Goal: Information Seeking & Learning: Find specific fact

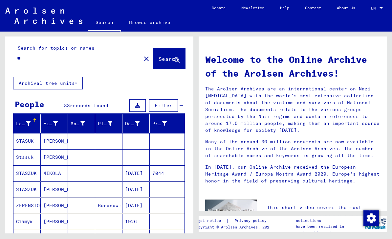
type input "*"
click at [169, 60] on span "Search" at bounding box center [169, 58] width 20 height 7
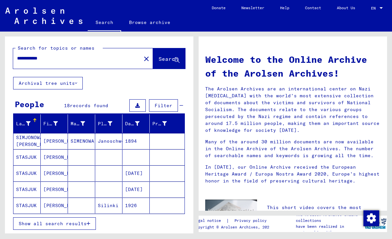
click at [83, 225] on span "Show all search results" at bounding box center [53, 223] width 68 height 6
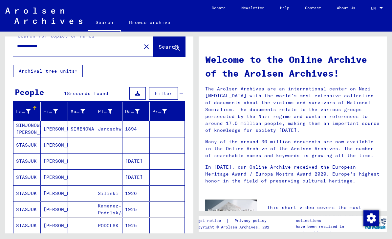
scroll to position [14, 0]
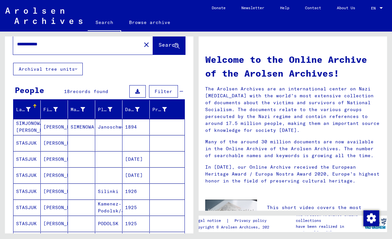
click at [36, 143] on mat-cell "STASJUK" at bounding box center [26, 143] width 27 height 16
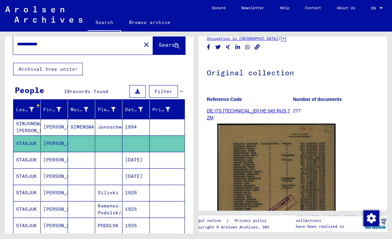
scroll to position [71, 0]
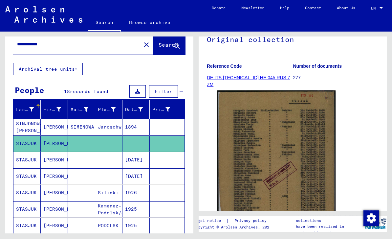
click at [34, 162] on mat-cell "STASJUK" at bounding box center [26, 160] width 27 height 16
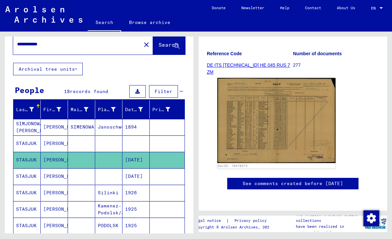
scroll to position [85, 0]
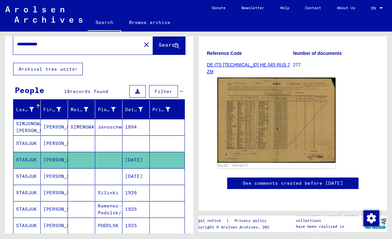
click at [276, 128] on img at bounding box center [276, 119] width 118 height 85
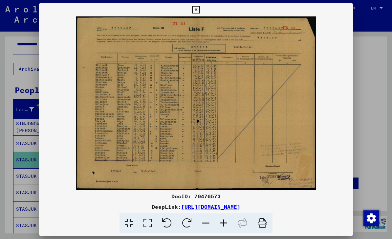
click at [202, 14] on button at bounding box center [195, 9] width 11 height 13
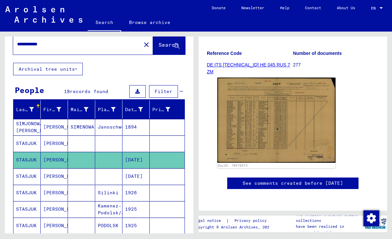
click at [31, 175] on mat-cell "STASJUK" at bounding box center [26, 176] width 27 height 16
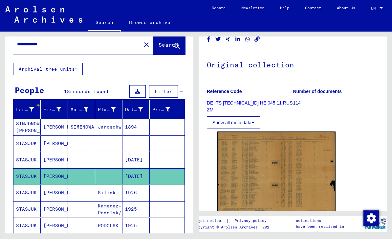
scroll to position [63, 0]
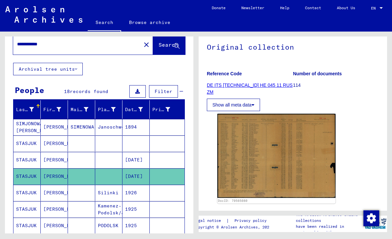
click at [280, 156] on img at bounding box center [276, 156] width 118 height 84
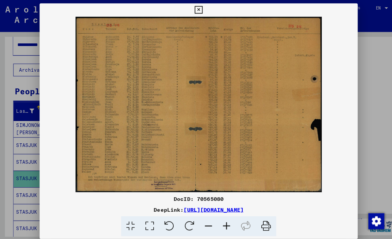
click at [202, 11] on button at bounding box center [195, 9] width 11 height 13
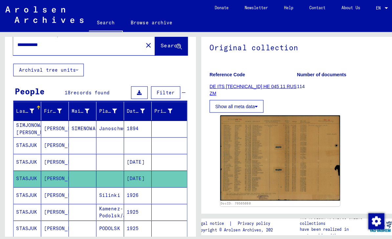
click at [31, 193] on mat-cell "STASJUK" at bounding box center [26, 193] width 27 height 16
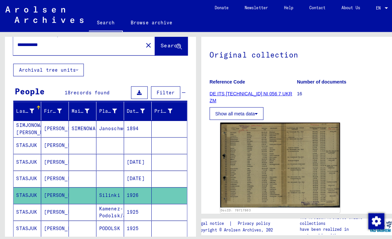
scroll to position [70, 0]
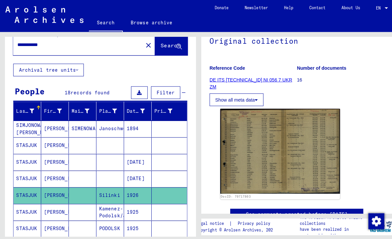
click at [293, 159] on img at bounding box center [276, 149] width 118 height 84
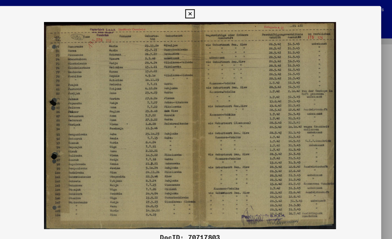
click at [200, 12] on icon at bounding box center [196, 12] width 8 height 8
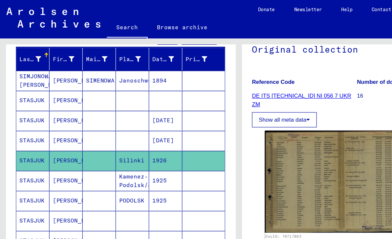
scroll to position [75, 0]
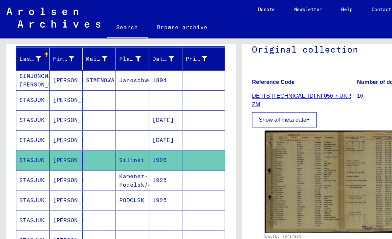
click at [29, 150] on mat-cell "STASJUK" at bounding box center [26, 148] width 27 height 16
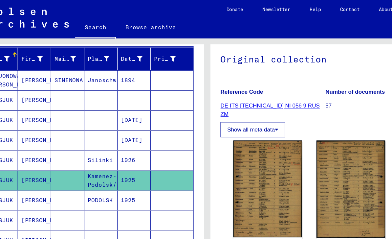
scroll to position [63, 0]
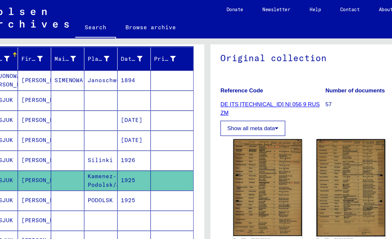
click at [226, 153] on img at bounding box center [245, 153] width 56 height 79
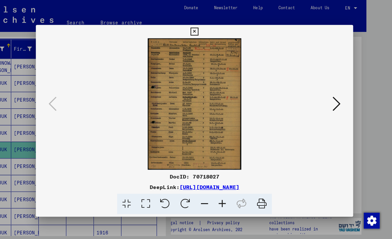
click at [335, 102] on icon at bounding box center [337, 103] width 8 height 16
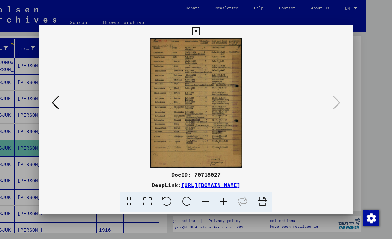
click at [200, 33] on icon at bounding box center [196, 31] width 8 height 8
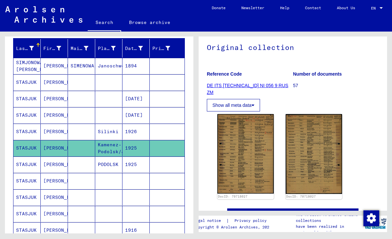
click at [27, 166] on mat-cell "STASJUK" at bounding box center [26, 164] width 27 height 16
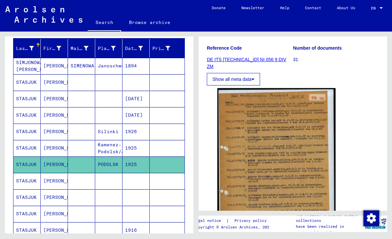
scroll to position [105, 0]
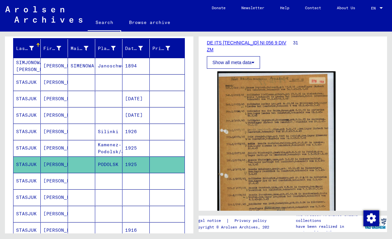
click at [288, 159] on img at bounding box center [276, 154] width 118 height 166
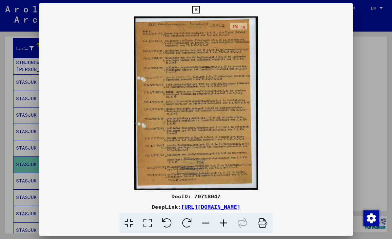
click at [200, 13] on icon at bounding box center [196, 10] width 8 height 8
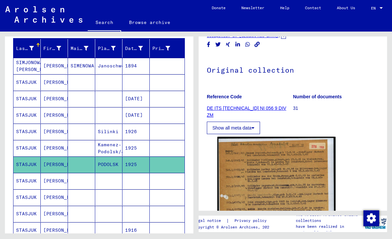
scroll to position [41, 0]
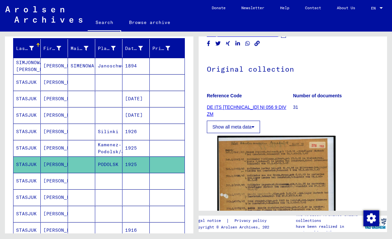
click at [35, 184] on mat-cell "STASJUK" at bounding box center [26, 181] width 27 height 16
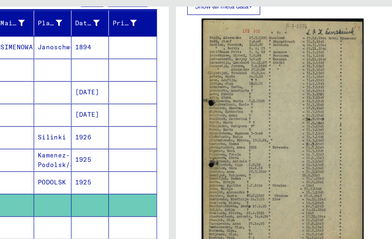
scroll to position [131, 0]
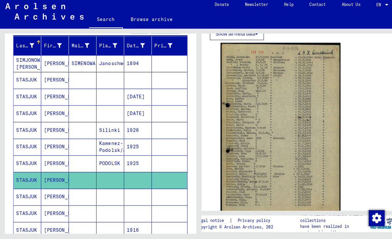
click at [37, 193] on mat-cell "STASJUK" at bounding box center [26, 197] width 27 height 16
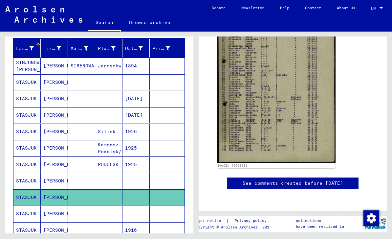
scroll to position [186, 0]
click at [32, 215] on icon at bounding box center [27, 212] width 16 height 26
click at [32, 198] on mat-cell "STASJUK" at bounding box center [26, 197] width 27 height 16
click at [32, 215] on icon at bounding box center [27, 212] width 16 height 26
click at [26, 215] on icon at bounding box center [27, 212] width 16 height 26
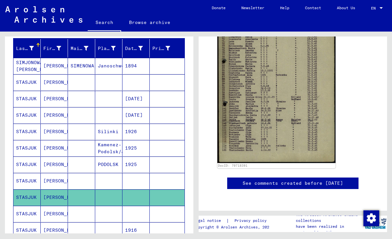
click at [24, 219] on icon at bounding box center [27, 212] width 16 height 26
click at [57, 216] on mat-cell "[PERSON_NAME]" at bounding box center [54, 214] width 27 height 16
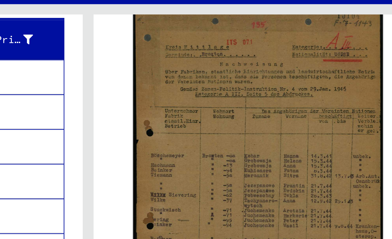
scroll to position [15, 0]
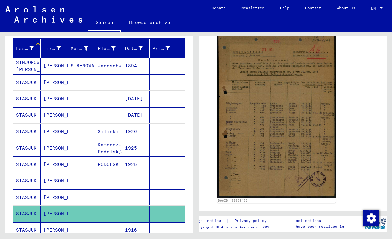
click at [290, 131] on img at bounding box center [276, 115] width 118 height 166
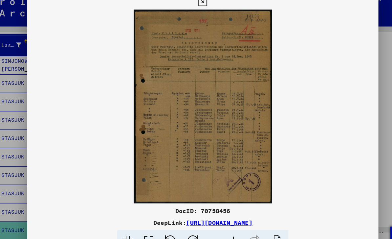
click at [202, 6] on button at bounding box center [195, 9] width 11 height 13
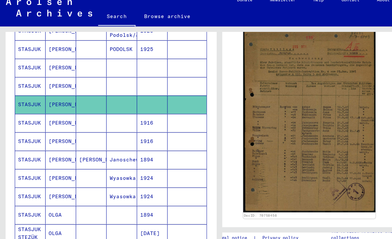
scroll to position [188, 0]
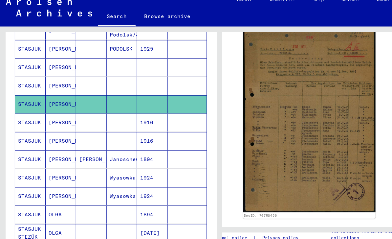
click at [29, 159] on mat-cell "STASJUK" at bounding box center [26, 167] width 27 height 16
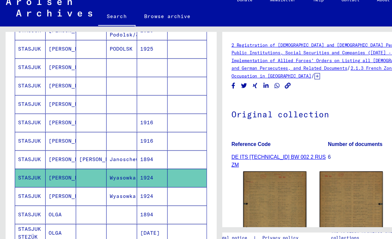
click at [253, 174] on img at bounding box center [245, 201] width 56 height 80
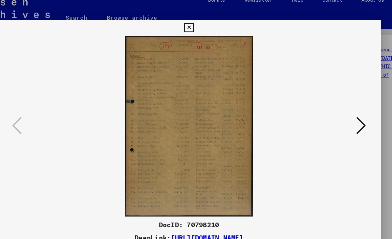
click at [333, 104] on icon at bounding box center [337, 103] width 8 height 16
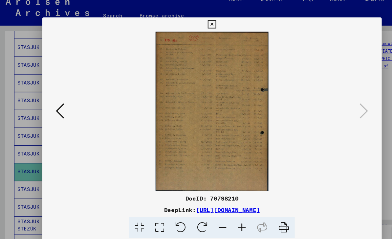
click at [200, 24] on icon at bounding box center [196, 23] width 8 height 8
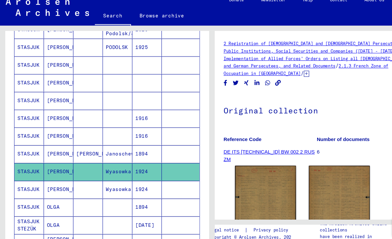
click at [30, 175] on mat-cell "STASJUK" at bounding box center [26, 183] width 27 height 16
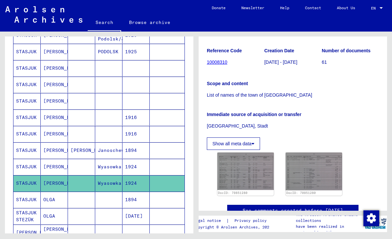
scroll to position [112, 0]
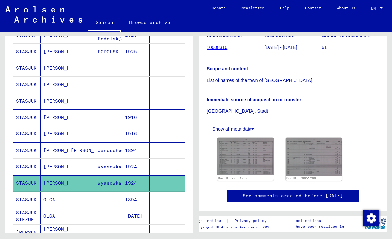
click at [253, 138] on img at bounding box center [245, 156] width 56 height 37
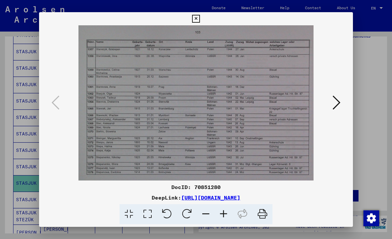
click at [334, 101] on icon at bounding box center [337, 103] width 8 height 16
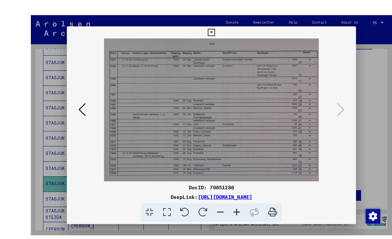
scroll to position [13, 0]
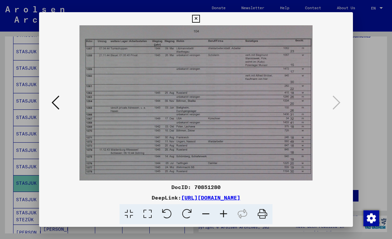
click at [55, 105] on icon at bounding box center [56, 103] width 8 height 16
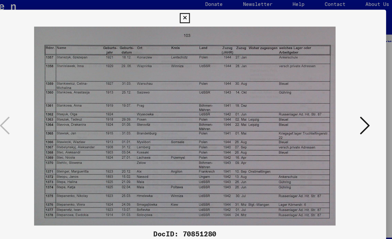
click at [333, 99] on icon at bounding box center [337, 103] width 8 height 16
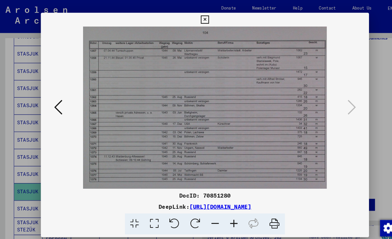
click at [240, 198] on link "[URL][DOMAIN_NAME]" at bounding box center [210, 197] width 59 height 7
click at [202, 23] on button at bounding box center [195, 18] width 11 height 13
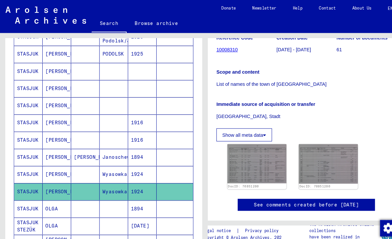
click at [35, 203] on icon at bounding box center [27, 212] width 16 height 26
click at [32, 203] on icon at bounding box center [27, 212] width 16 height 26
click at [57, 208] on mat-cell "OLGA" at bounding box center [54, 216] width 27 height 16
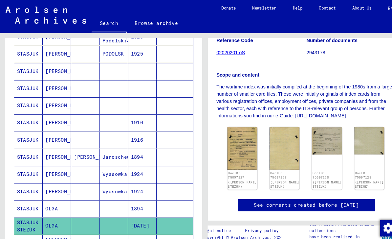
scroll to position [120, 0]
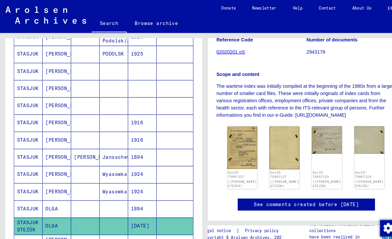
click at [229, 125] on img at bounding box center [231, 141] width 29 height 41
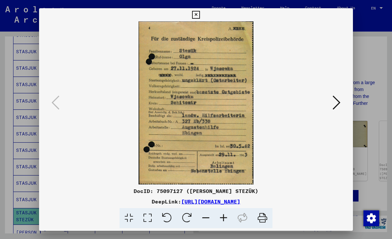
click at [336, 102] on icon at bounding box center [337, 103] width 8 height 16
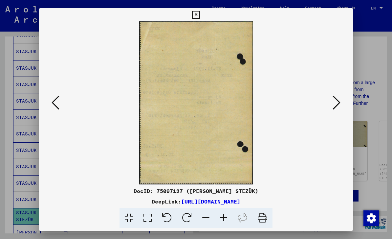
click at [337, 102] on icon at bounding box center [337, 103] width 8 height 16
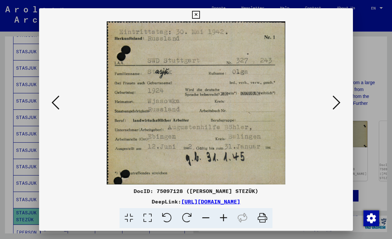
click at [340, 102] on button at bounding box center [337, 103] width 12 height 19
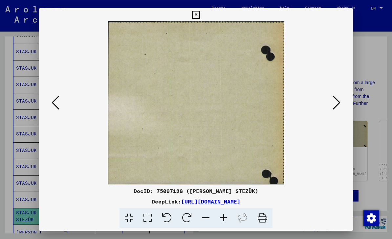
click at [339, 103] on icon at bounding box center [337, 103] width 8 height 16
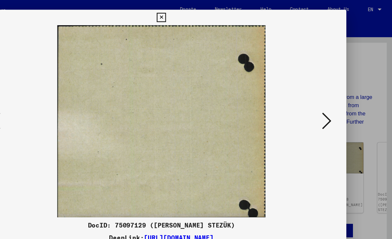
click at [333, 103] on icon at bounding box center [337, 103] width 8 height 16
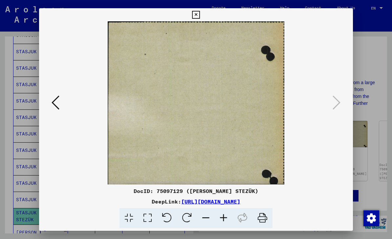
click at [59, 102] on icon at bounding box center [56, 103] width 8 height 16
click at [56, 107] on icon at bounding box center [56, 103] width 8 height 16
click at [56, 105] on icon at bounding box center [56, 103] width 8 height 16
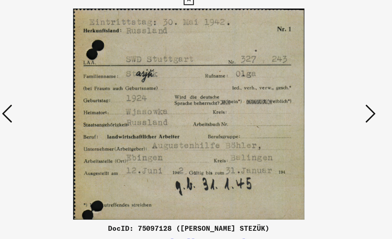
click at [333, 95] on icon at bounding box center [337, 103] width 8 height 16
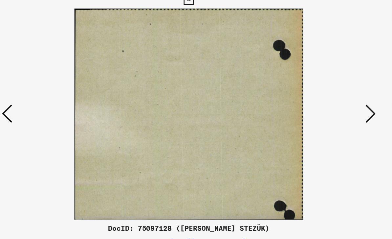
click at [333, 95] on icon at bounding box center [337, 103] width 8 height 16
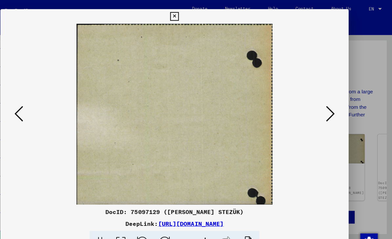
click at [333, 103] on icon at bounding box center [337, 103] width 8 height 16
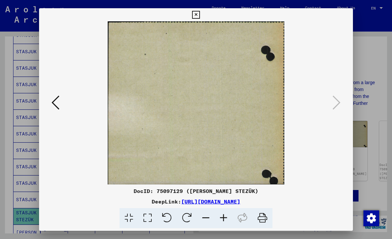
click at [200, 17] on icon at bounding box center [196, 15] width 8 height 8
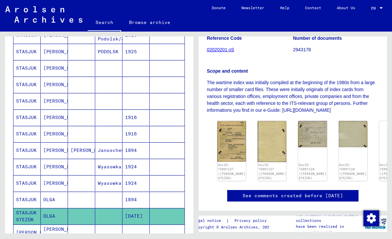
scroll to position [189, 0]
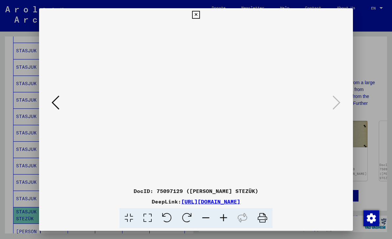
click at [57, 99] on icon at bounding box center [56, 103] width 8 height 16
click at [200, 17] on icon at bounding box center [196, 15] width 8 height 8
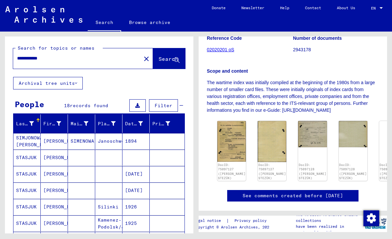
scroll to position [0, 0]
click at [69, 55] on input "**********" at bounding box center [77, 58] width 120 height 7
click at [172, 55] on span "Search" at bounding box center [169, 58] width 20 height 7
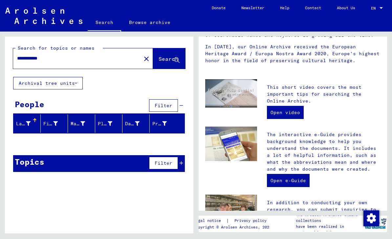
click at [67, 55] on input "**********" at bounding box center [75, 58] width 116 height 7
click at [167, 55] on span "Search" at bounding box center [169, 58] width 20 height 7
click at [65, 55] on input "**********" at bounding box center [75, 58] width 116 height 7
click at [176, 57] on icon at bounding box center [177, 60] width 6 height 6
click at [63, 55] on input "**********" at bounding box center [75, 58] width 116 height 7
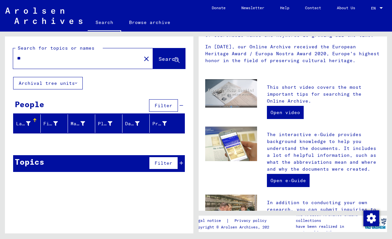
type input "*"
click at [53, 57] on input "text" at bounding box center [75, 58] width 116 height 7
type input "*******"
click at [167, 59] on span "Search" at bounding box center [169, 58] width 20 height 7
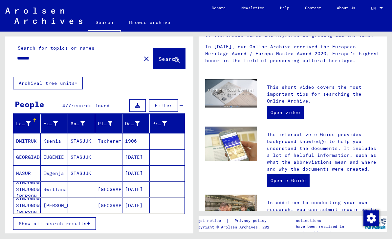
click at [89, 223] on icon "button" at bounding box center [89, 223] width 4 height 5
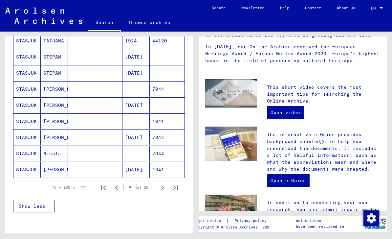
scroll to position [358, 0]
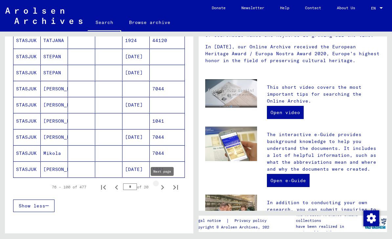
click at [162, 189] on icon "Next page" at bounding box center [162, 187] width 3 height 5
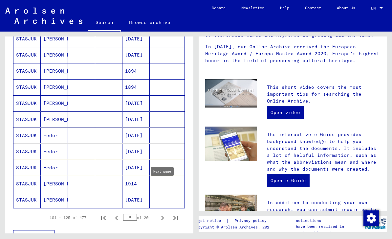
scroll to position [328, 0]
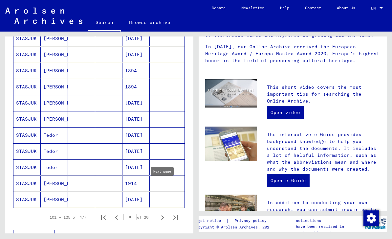
click at [163, 218] on icon "Next page" at bounding box center [162, 217] width 3 height 5
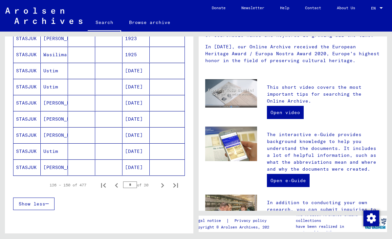
scroll to position [366, 0]
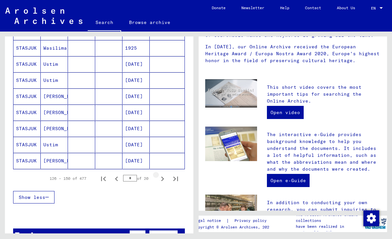
click at [163, 181] on icon "Next page" at bounding box center [162, 178] width 9 height 9
type input "*"
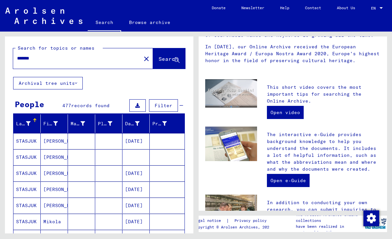
scroll to position [0, 0]
click at [56, 60] on input "*******" at bounding box center [75, 58] width 116 height 7
type input "**********"
click at [166, 61] on span "Search" at bounding box center [169, 58] width 20 height 7
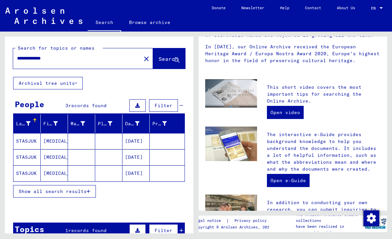
click at [32, 143] on mat-cell "STASJUK" at bounding box center [26, 141] width 27 height 16
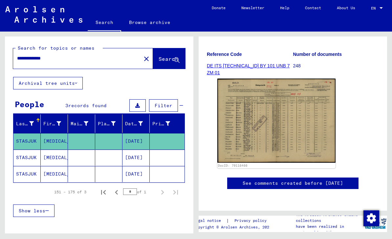
scroll to position [105, 0]
click at [33, 160] on mat-cell "STASJUK" at bounding box center [26, 157] width 27 height 16
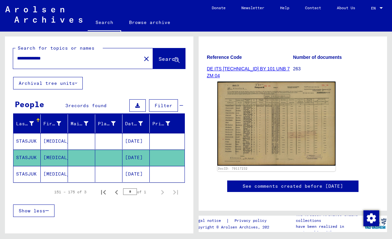
scroll to position [92, 0]
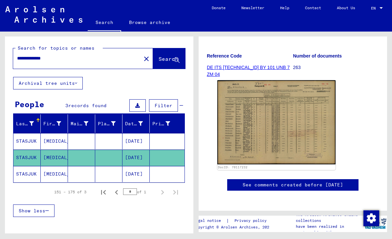
click at [73, 61] on input "**********" at bounding box center [77, 58] width 120 height 7
click at [142, 61] on mat-icon "close" at bounding box center [146, 59] width 8 height 8
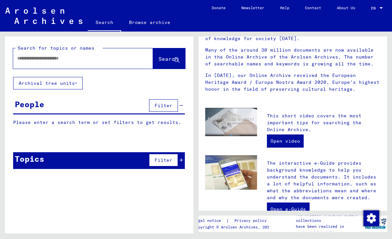
click at [66, 61] on input "text" at bounding box center [75, 58] width 116 height 7
type input "**********"
click at [175, 63] on icon at bounding box center [177, 60] width 6 height 6
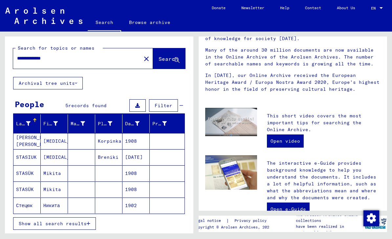
click at [36, 159] on mat-cell "STASIUK" at bounding box center [26, 157] width 27 height 16
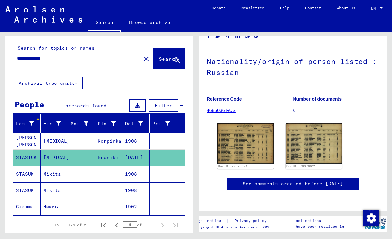
scroll to position [52, 0]
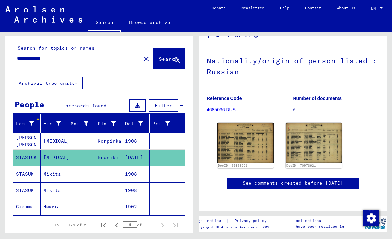
click at [251, 143] on img at bounding box center [245, 142] width 56 height 40
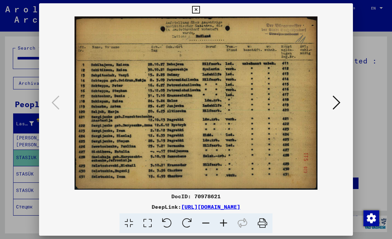
click at [339, 102] on icon at bounding box center [337, 103] width 8 height 16
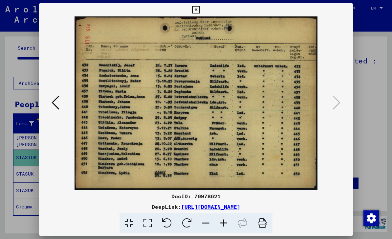
click at [200, 10] on icon at bounding box center [196, 10] width 8 height 8
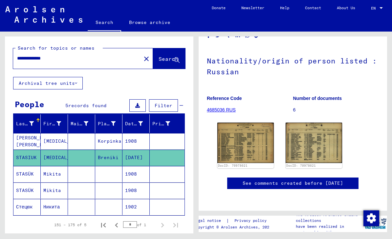
click at [81, 61] on input "**********" at bounding box center [77, 58] width 120 height 7
click at [142, 59] on mat-icon "close" at bounding box center [146, 59] width 8 height 8
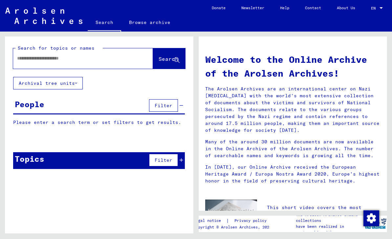
click at [167, 108] on span "Filter" at bounding box center [164, 105] width 18 height 6
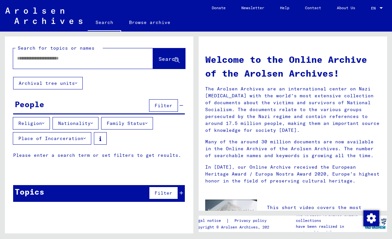
click at [42, 101] on div "People" at bounding box center [30, 104] width 30 height 12
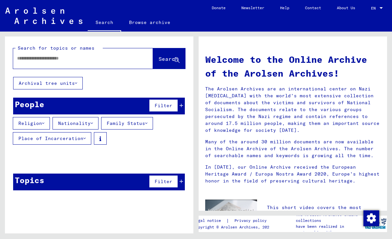
click at [184, 107] on div "People Filter" at bounding box center [99, 106] width 172 height 17
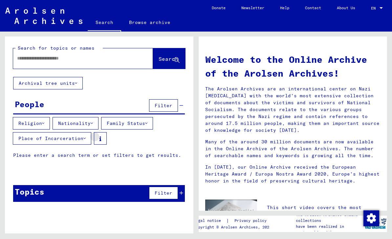
click at [102, 140] on button at bounding box center [100, 138] width 13 height 12
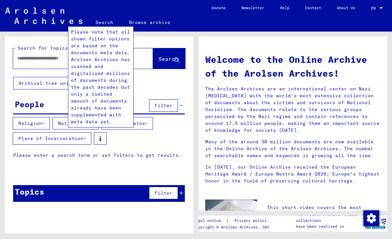
click at [164, 146] on div "Religion Nationality Family Status Place of Incarceration" at bounding box center [99, 132] width 188 height 30
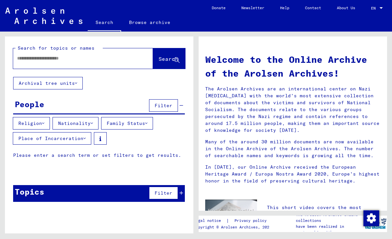
click at [63, 58] on input "text" at bounding box center [75, 58] width 116 height 7
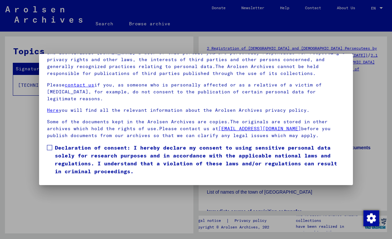
scroll to position [70, 0]
click at [52, 145] on span at bounding box center [49, 147] width 5 height 5
click at [73, 178] on button "I agree" at bounding box center [63, 184] width 32 height 12
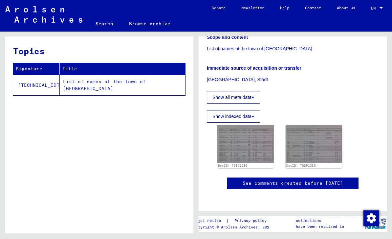
scroll to position [157, 0]
click at [254, 125] on img at bounding box center [245, 143] width 56 height 37
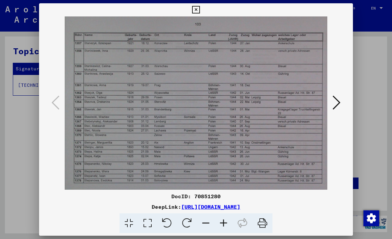
click at [200, 9] on icon at bounding box center [196, 10] width 8 height 8
